Goal: Find contact information: Find contact information

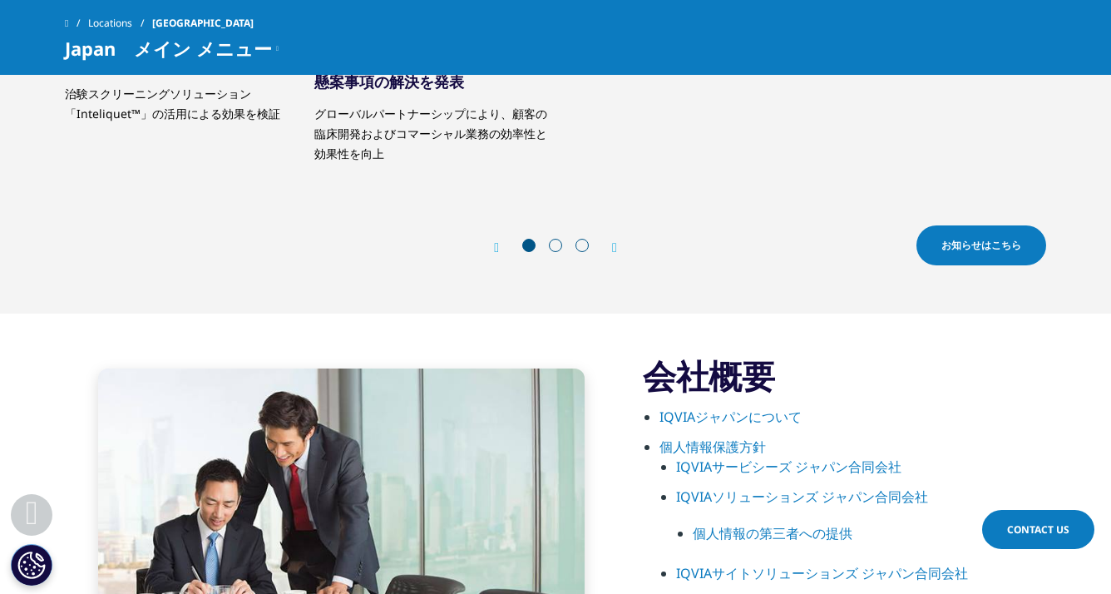
scroll to position [831, 0]
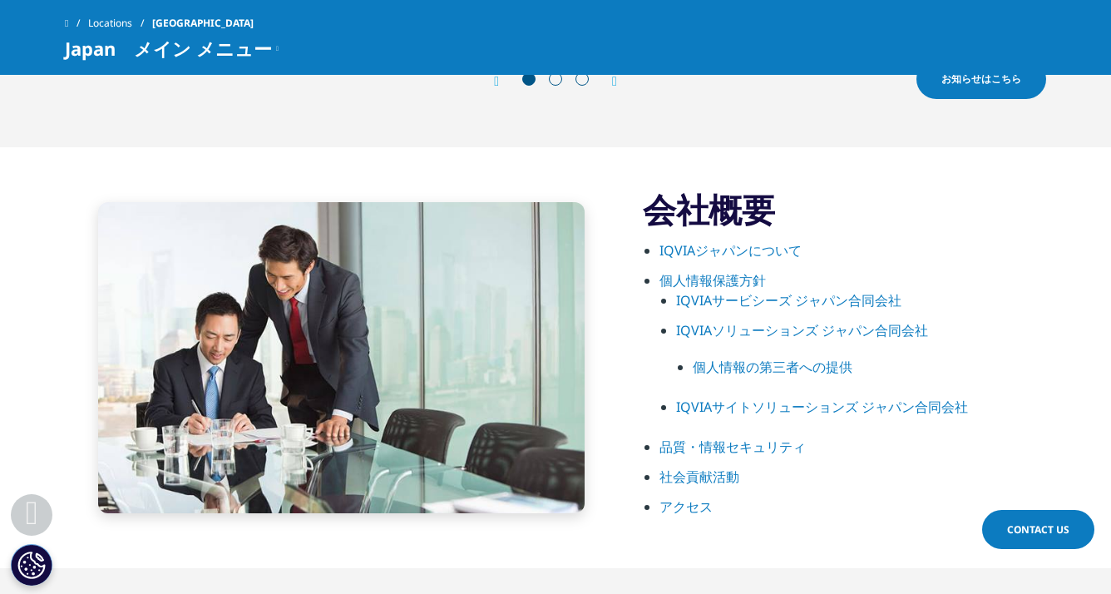
click at [694, 250] on link "IQVIAジャパンについて" at bounding box center [730, 250] width 142 height 18
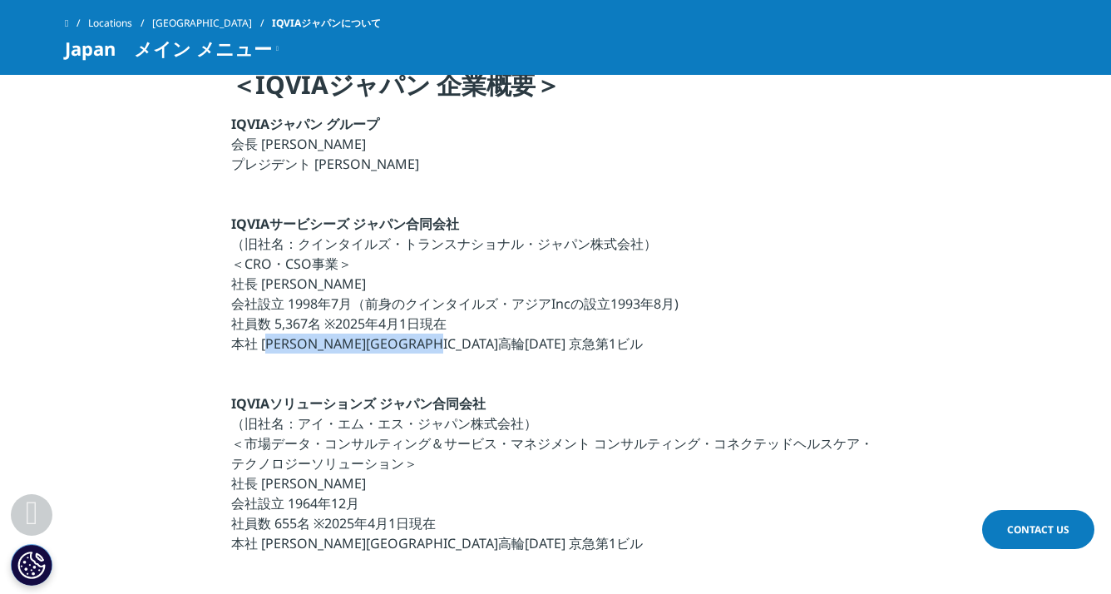
drag, startPoint x: 265, startPoint y: 343, endPoint x: 476, endPoint y: 338, distance: 210.4
click at [476, 338] on p "IQVIAサービシーズ ジャパン合同会社 （旧社名：クインタイルズ・トランスナショナル・ジャパン株式会社） ＜CRO・CSO事業＞ 社長 宇賀神 史彦 会社設…" at bounding box center [555, 289] width 649 height 150
drag, startPoint x: 476, startPoint y: 338, endPoint x: 481, endPoint y: 523, distance: 185.5
click at [481, 523] on p "IQVIAソリューションズ ジャパン合同会社 （旧社名：アイ・エム・エス・ジャパン株式会社） ＜市場データ・コンサルティング＆サービス・マネジメント コンサル…" at bounding box center [555, 478] width 649 height 170
drag, startPoint x: 259, startPoint y: 343, endPoint x: 476, endPoint y: 343, distance: 216.2
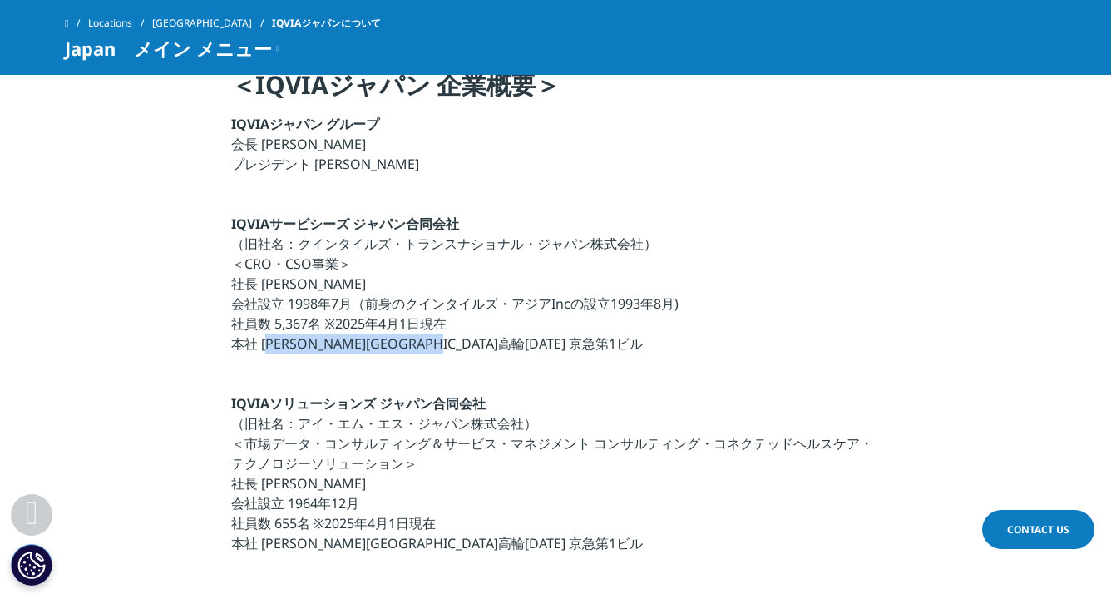
click at [476, 343] on p "IQVIAサービシーズ ジャパン合同会社 （旧社名：クインタイルズ・トランスナショナル・ジャパン株式会社） ＜CRO・CSO事業＞ 社長 宇賀神 史彦 会社設…" at bounding box center [555, 289] width 649 height 150
copy p "東京都港区高輪4-10-18 京急第1ビル"
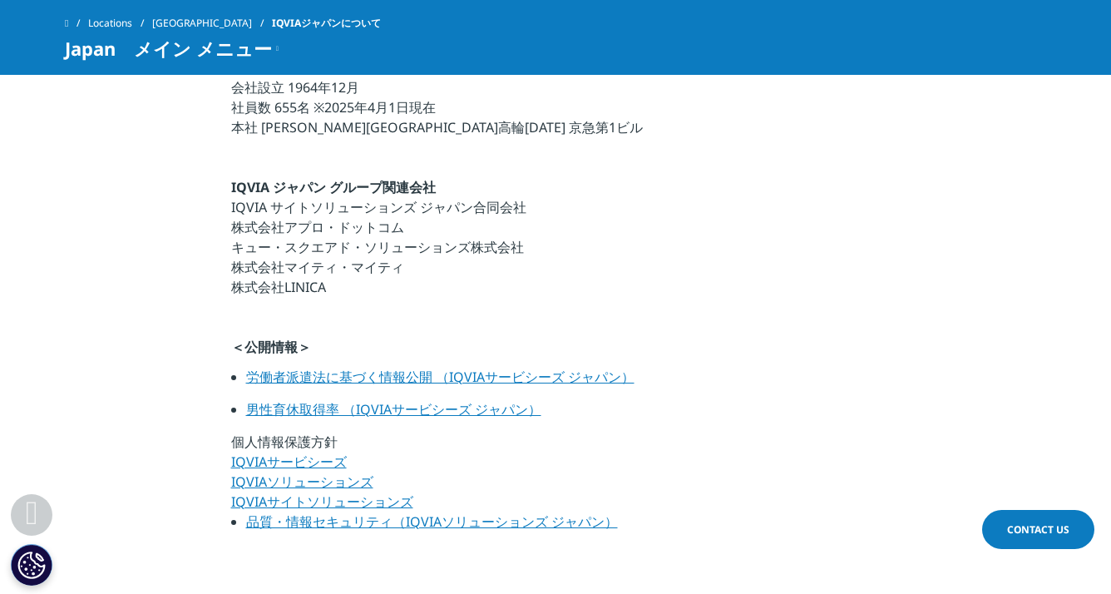
scroll to position [1330, 0]
